Goal: Information Seeking & Learning: Learn about a topic

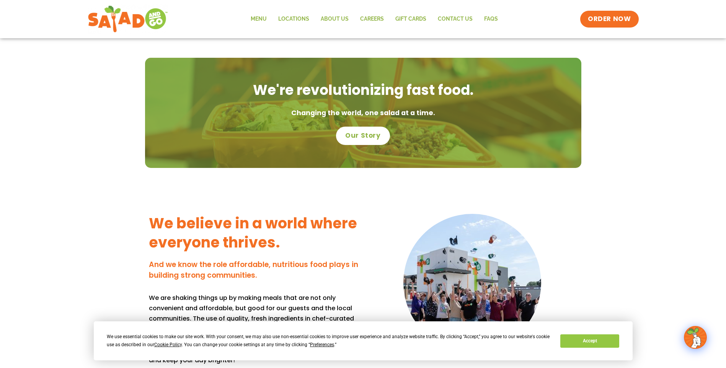
scroll to position [498, 0]
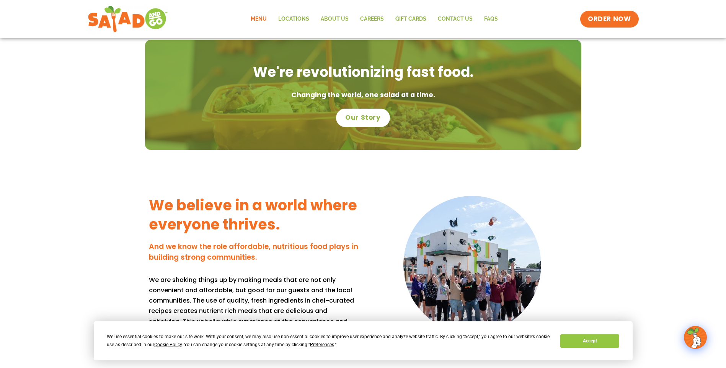
click at [265, 21] on link "Menu" at bounding box center [259, 19] width 28 height 18
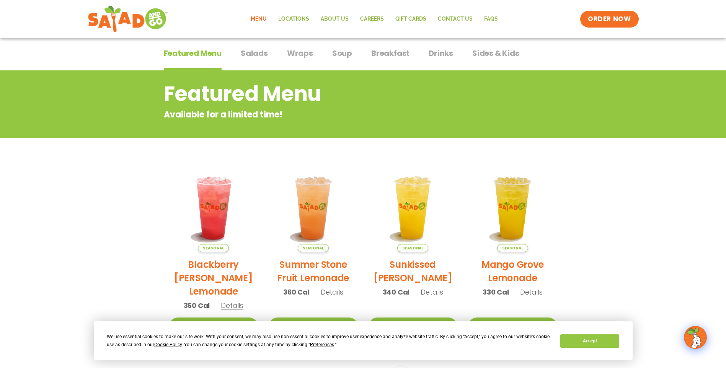
scroll to position [46, 0]
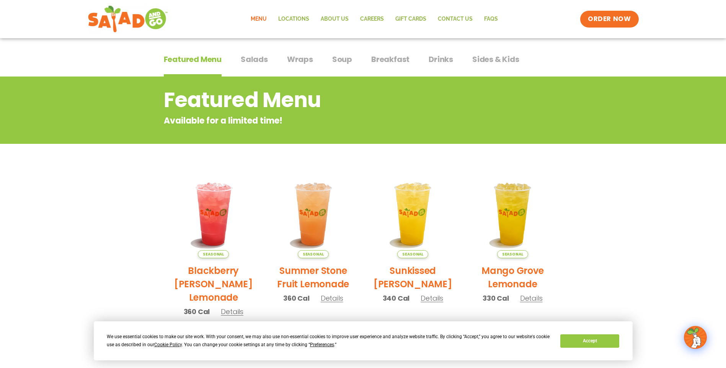
click at [288, 58] on span "Wraps" at bounding box center [300, 59] width 26 height 11
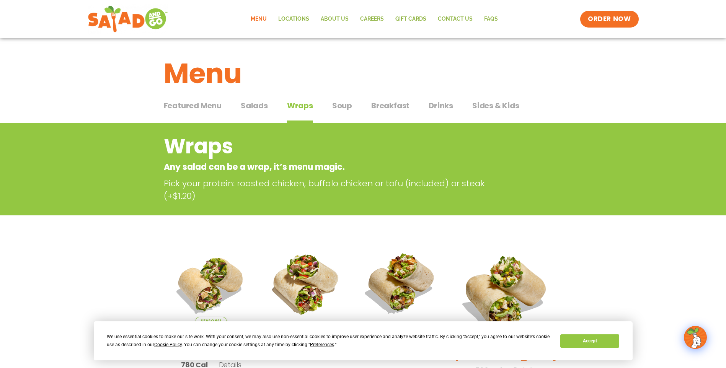
click at [262, 107] on span "Salads" at bounding box center [254, 105] width 27 height 11
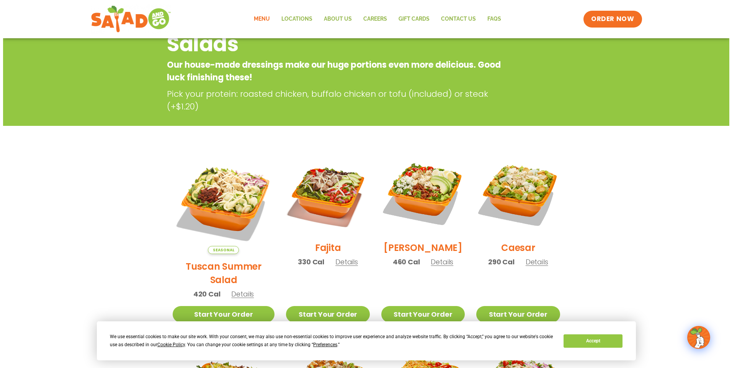
scroll to position [115, 0]
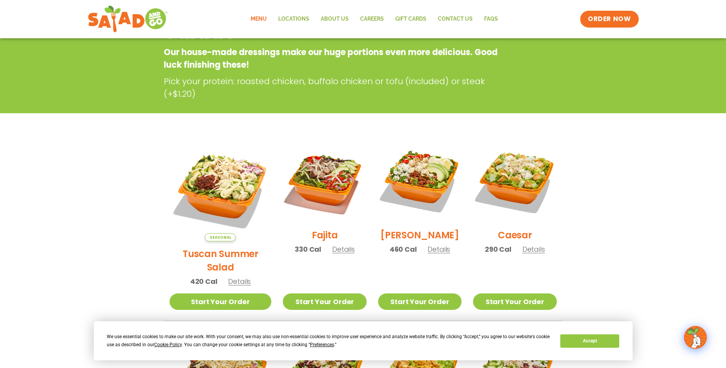
click at [435, 254] on span "Details" at bounding box center [439, 250] width 23 height 10
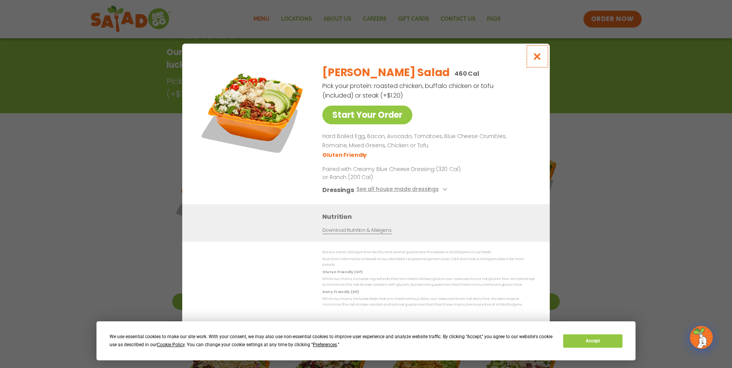
click at [536, 58] on icon "Close modal" at bounding box center [537, 56] width 10 height 8
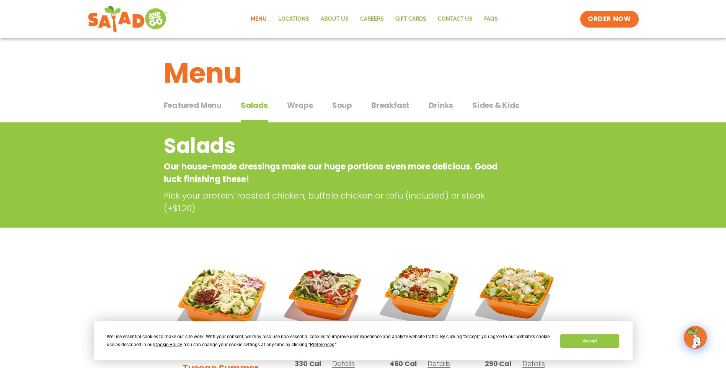
scroll to position [0, 0]
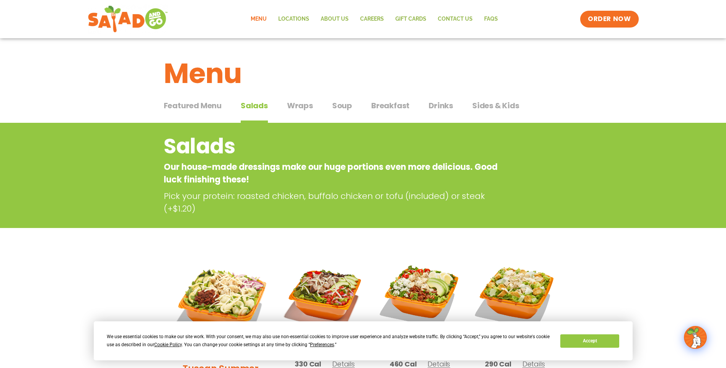
click at [340, 106] on span "Soup" at bounding box center [342, 105] width 20 height 11
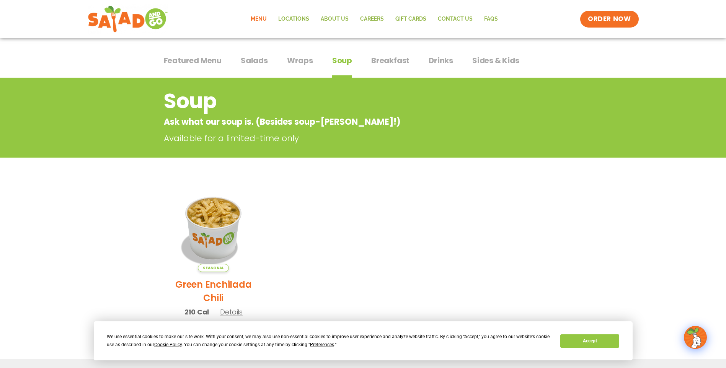
scroll to position [38, 0]
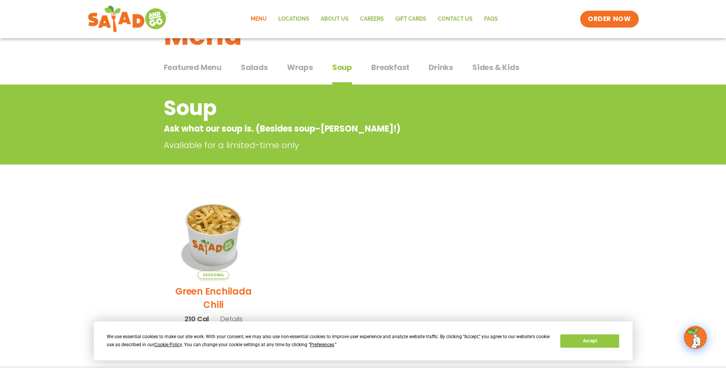
click at [258, 70] on span "Salads" at bounding box center [254, 67] width 27 height 11
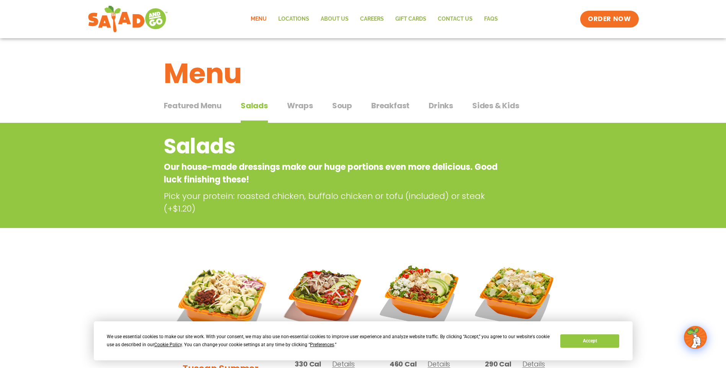
click at [394, 104] on span "Breakfast" at bounding box center [390, 105] width 38 height 11
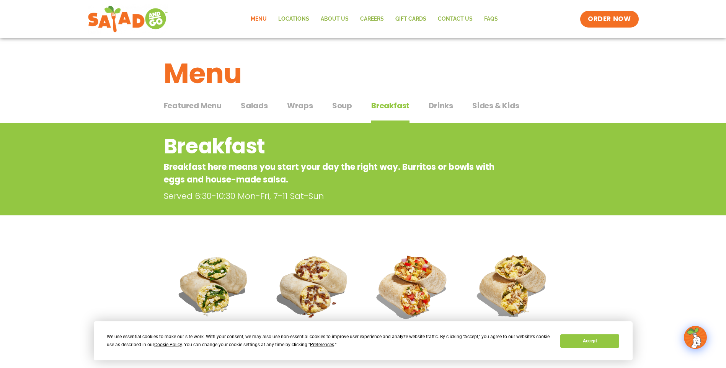
click at [287, 106] on span "Wraps" at bounding box center [300, 105] width 26 height 11
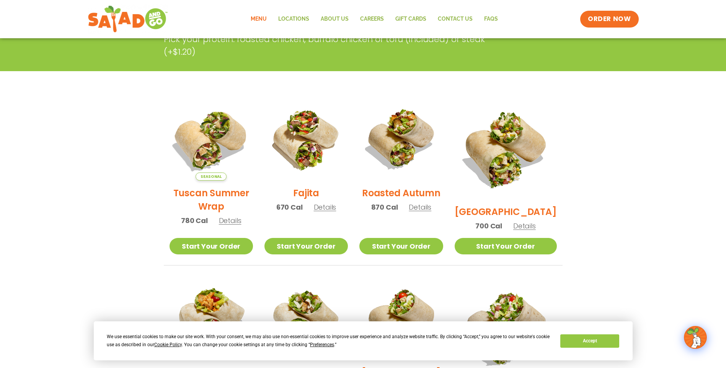
scroll to position [230, 0]
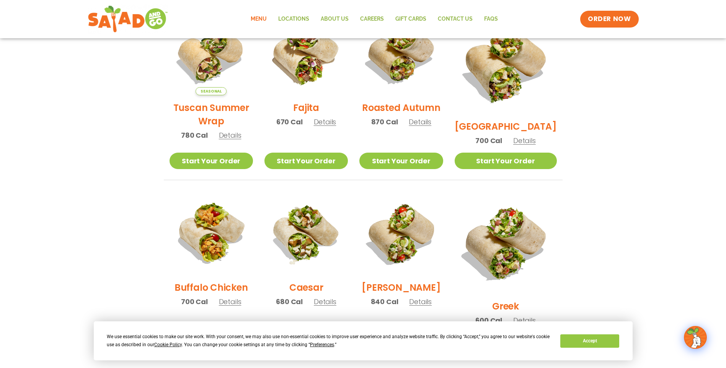
click at [432, 307] on span "Details" at bounding box center [420, 302] width 23 height 10
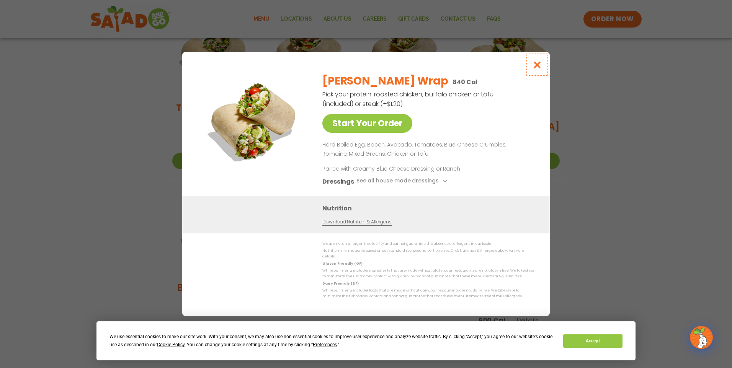
click at [539, 69] on icon "Close modal" at bounding box center [537, 65] width 10 height 8
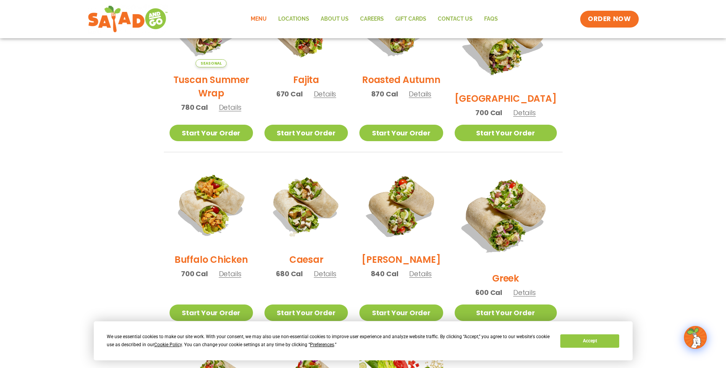
scroll to position [306, 0]
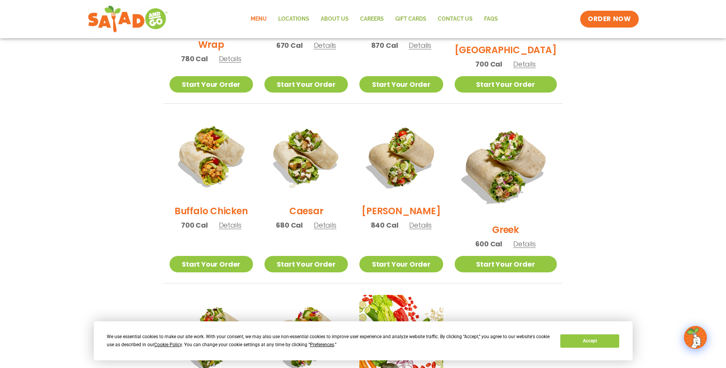
click at [335, 230] on span "Details" at bounding box center [325, 225] width 23 height 10
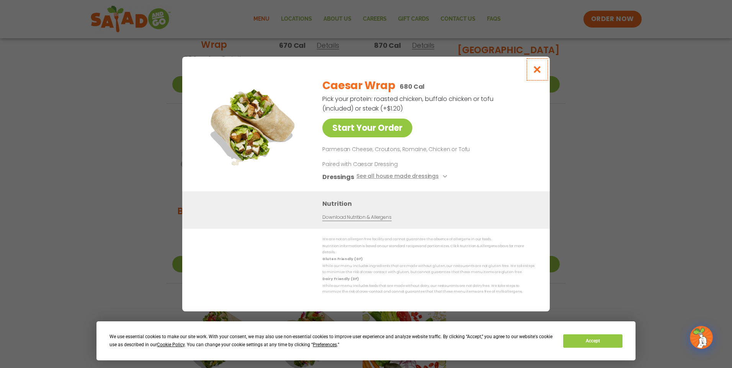
click at [540, 73] on icon "Close modal" at bounding box center [537, 69] width 10 height 8
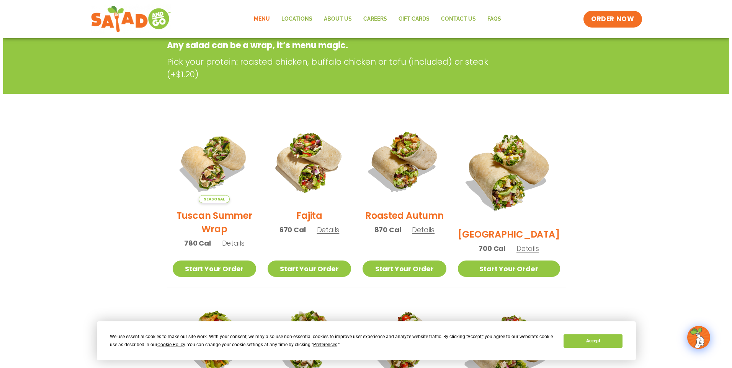
scroll to position [115, 0]
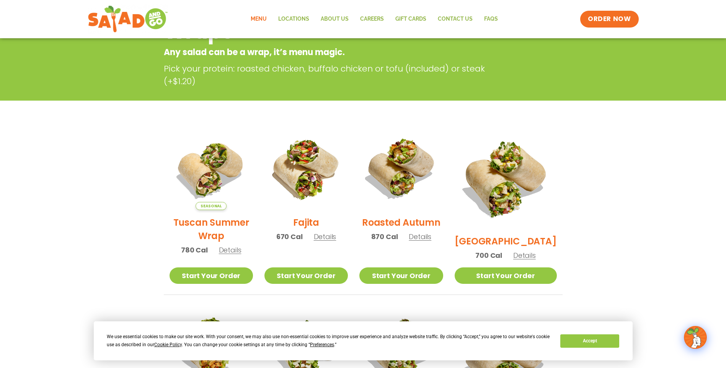
click at [240, 255] on span "Details" at bounding box center [230, 250] width 23 height 10
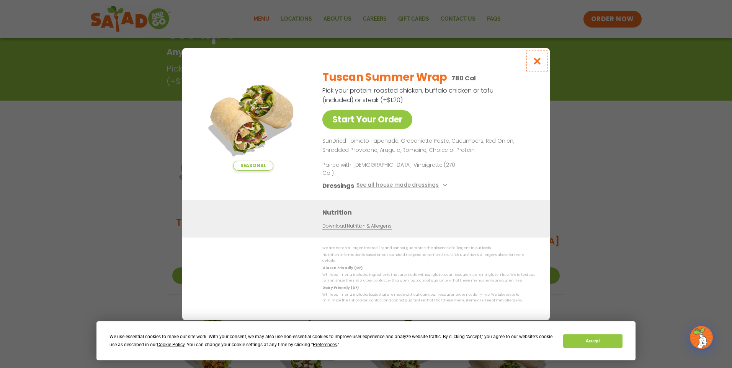
click at [539, 65] on icon "Close modal" at bounding box center [537, 61] width 10 height 8
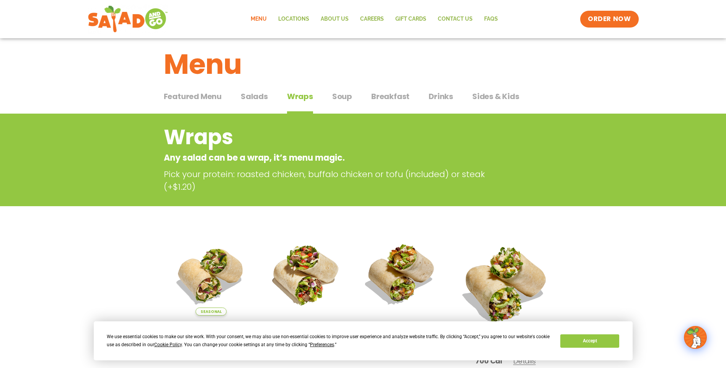
scroll to position [0, 0]
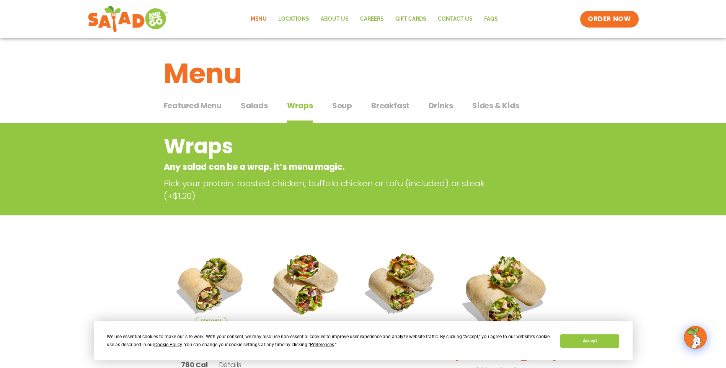
click at [255, 102] on span "Salads" at bounding box center [254, 105] width 27 height 11
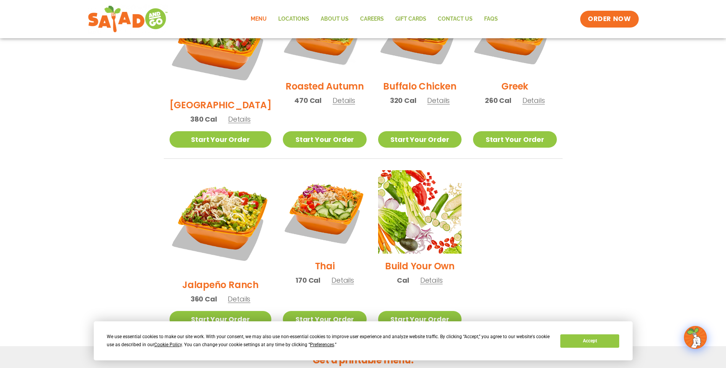
scroll to position [498, 0]
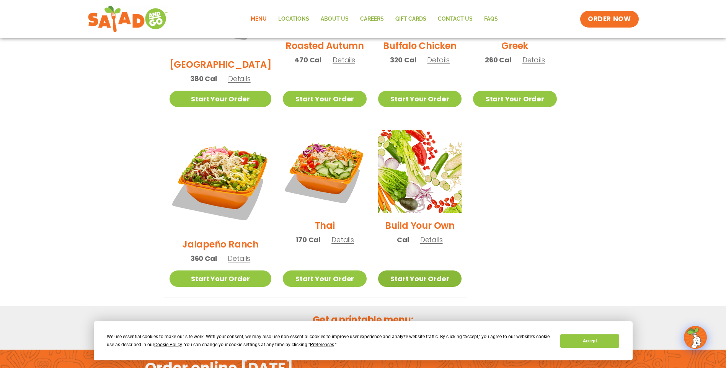
click at [403, 271] on link "Start Your Order" at bounding box center [419, 279] width 83 height 16
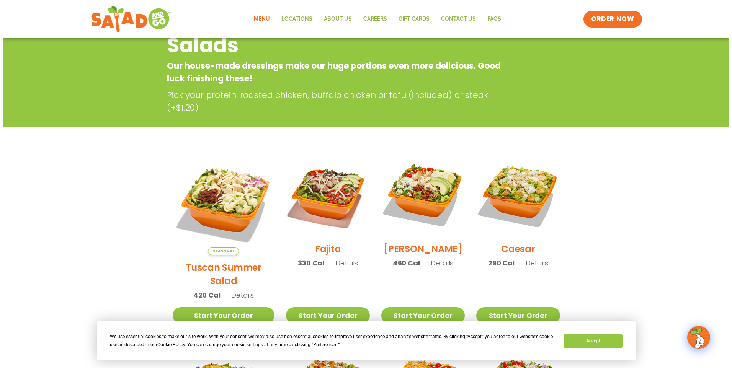
scroll to position [115, 0]
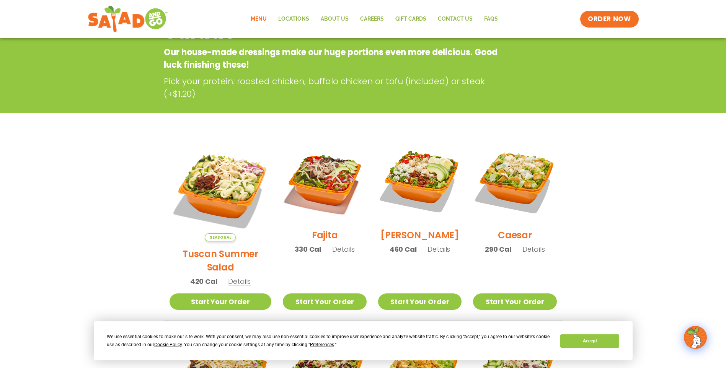
click at [534, 254] on span "Details" at bounding box center [534, 250] width 23 height 10
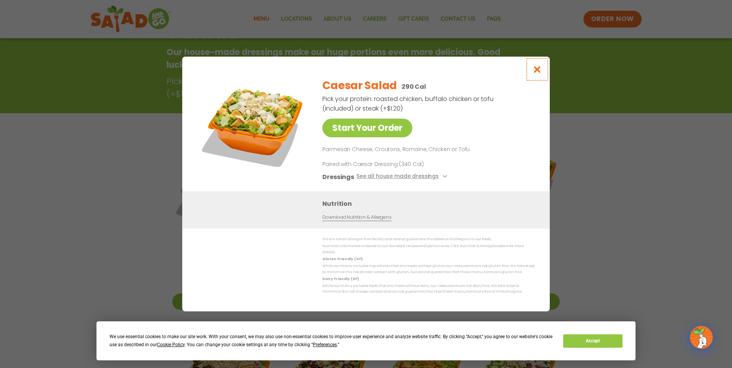
click at [536, 73] on icon "Close modal" at bounding box center [537, 69] width 10 height 8
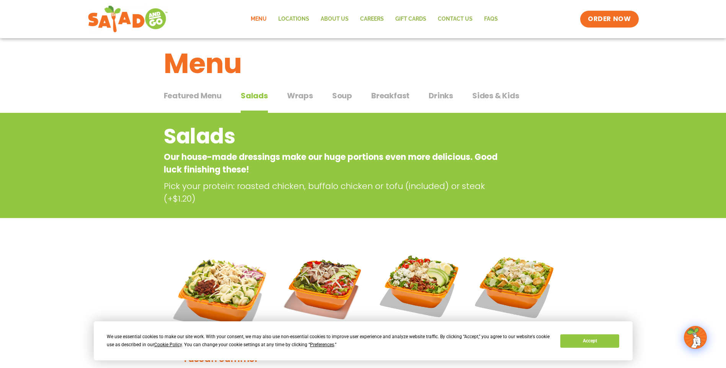
scroll to position [8, 0]
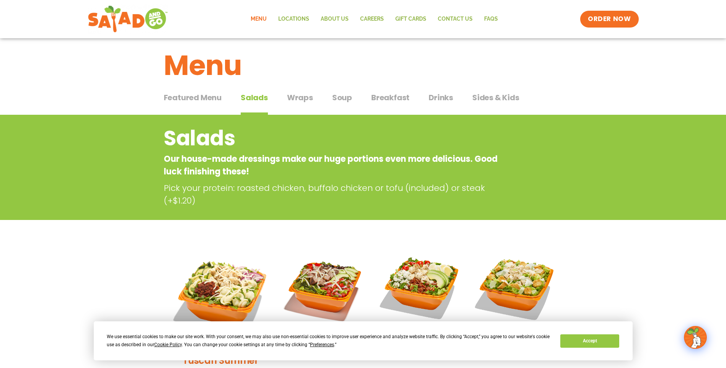
click at [452, 103] on div "Featured Menu Featured Menu Salads Salads Wraps Wraps Soup Soup Breakfast Break…" at bounding box center [363, 102] width 399 height 26
click at [446, 97] on span "Drinks" at bounding box center [441, 97] width 24 height 11
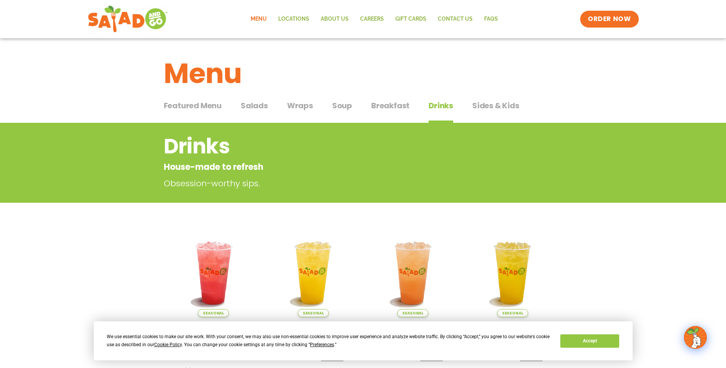
click at [257, 104] on span "Salads" at bounding box center [254, 105] width 27 height 11
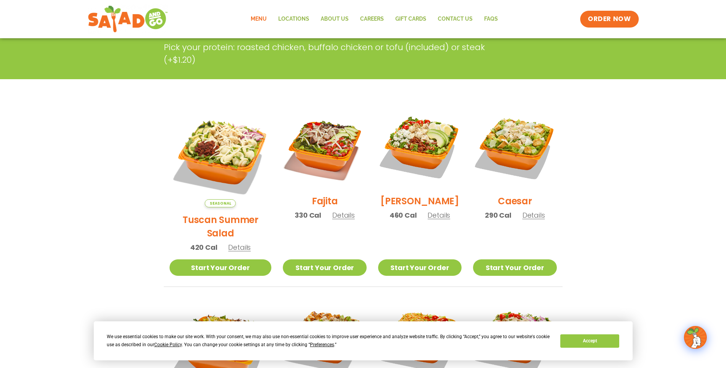
scroll to position [153, 0]
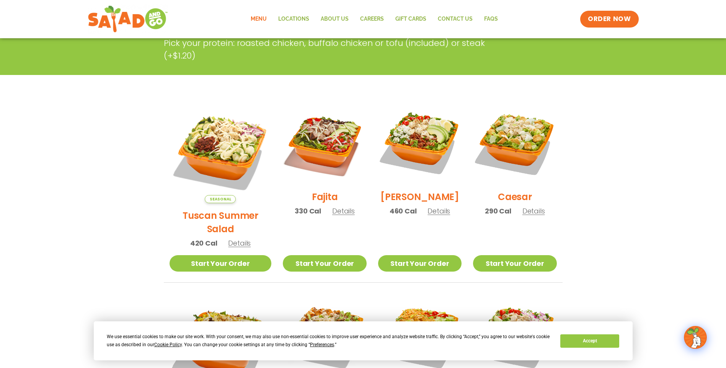
click at [535, 215] on span "Details" at bounding box center [534, 211] width 23 height 10
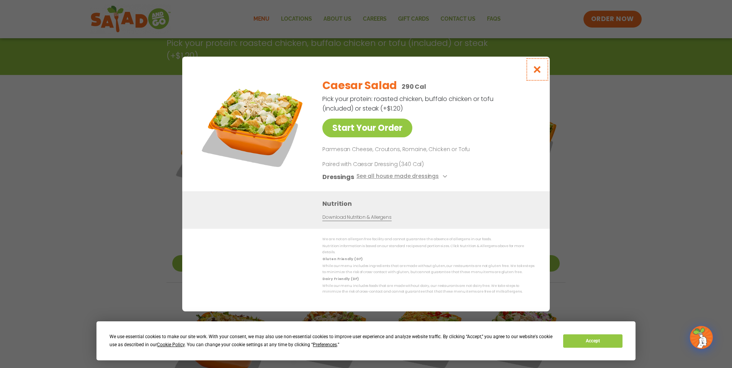
click at [540, 73] on icon "Close modal" at bounding box center [537, 69] width 10 height 8
